Goal: Book appointment/travel/reservation

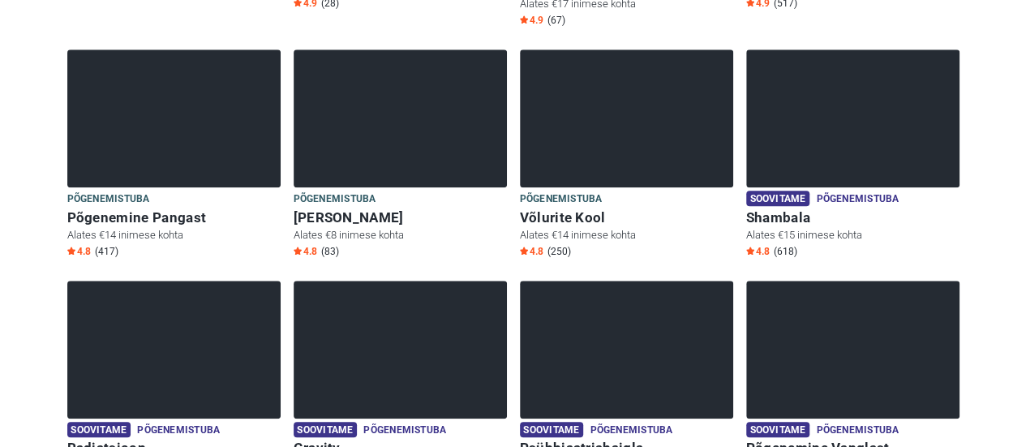
scroll to position [730, 0]
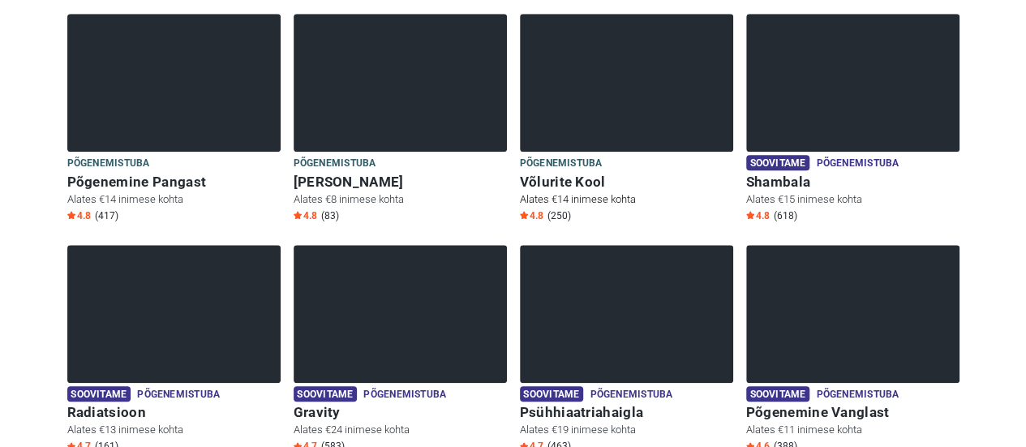
click at [567, 192] on p "Alates €14 inimese kohta" at bounding box center [626, 199] width 213 height 15
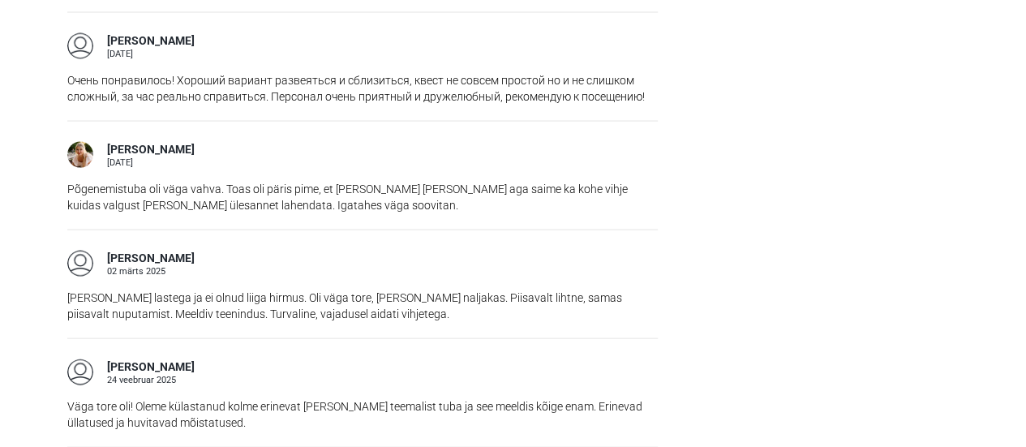
scroll to position [1703, 0]
